Goal: Task Accomplishment & Management: Complete application form

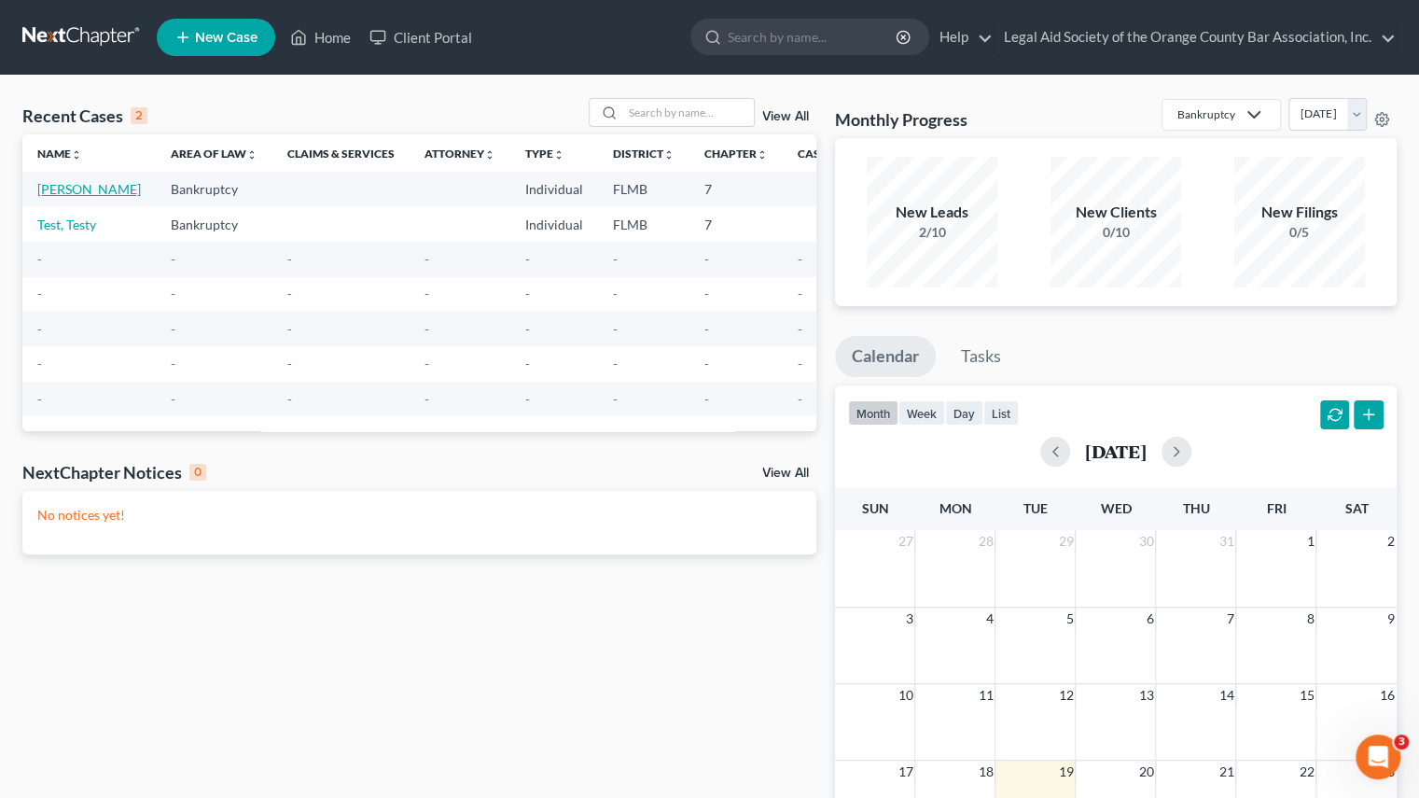
click at [66, 195] on link "[PERSON_NAME]" at bounding box center [89, 189] width 104 height 16
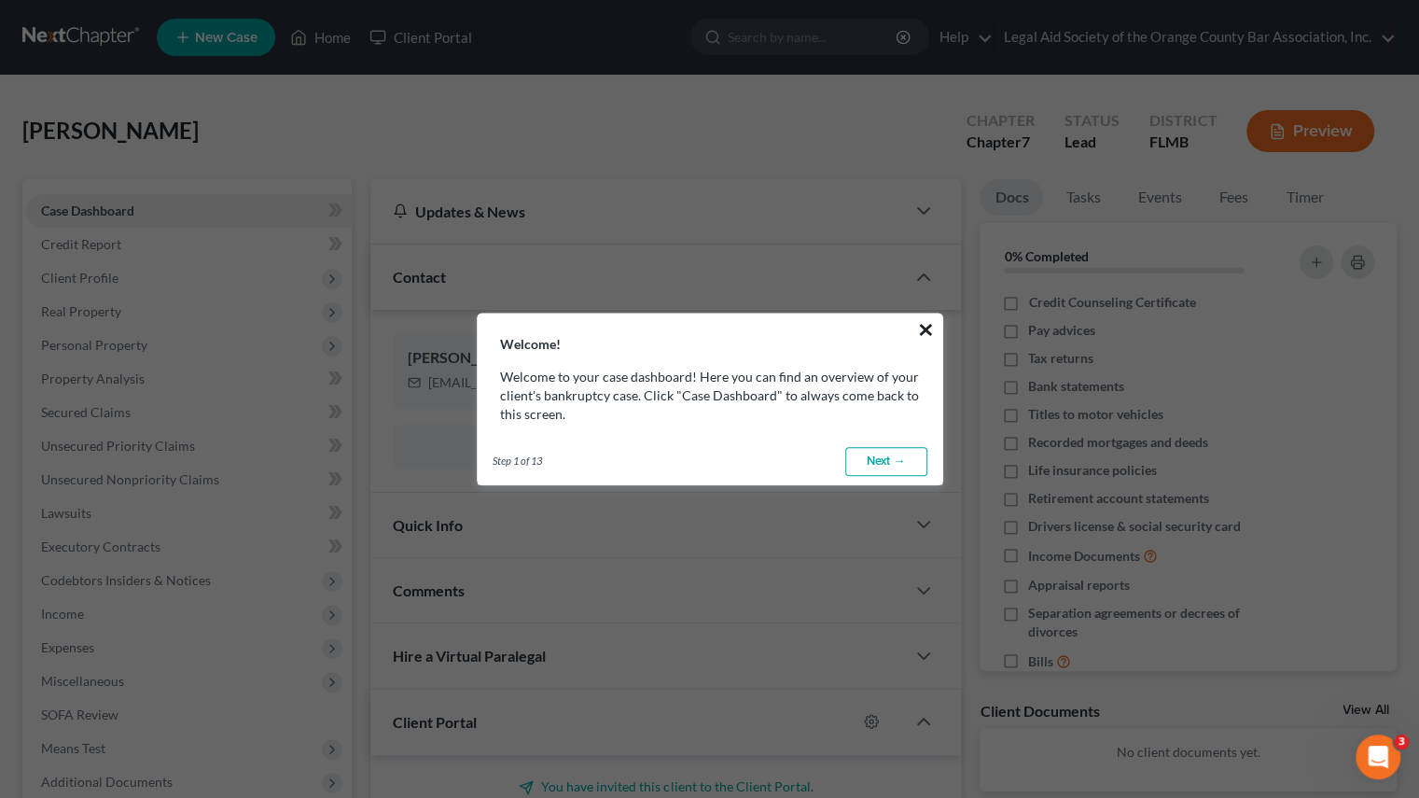
click at [921, 335] on button "×" at bounding box center [926, 329] width 18 height 30
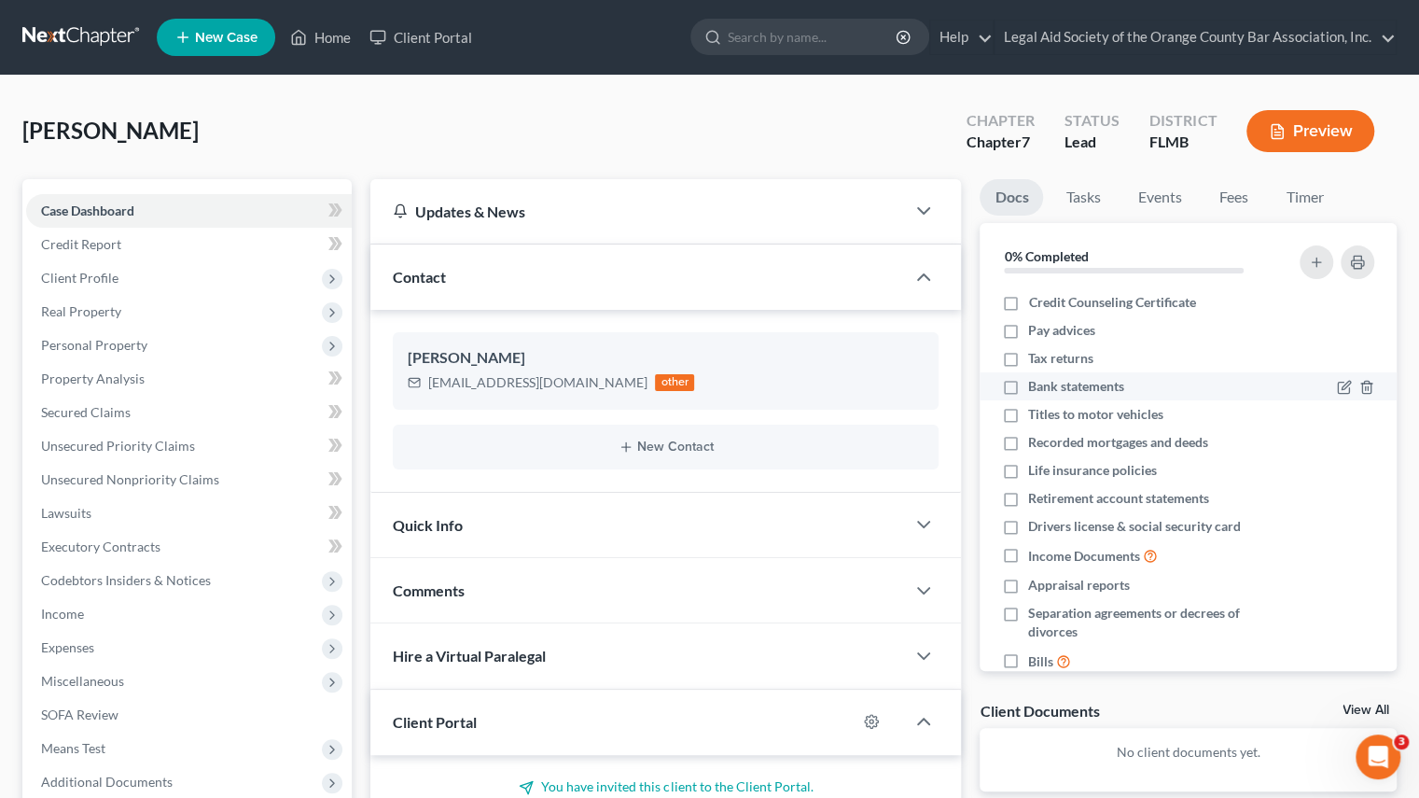
scroll to position [35, 0]
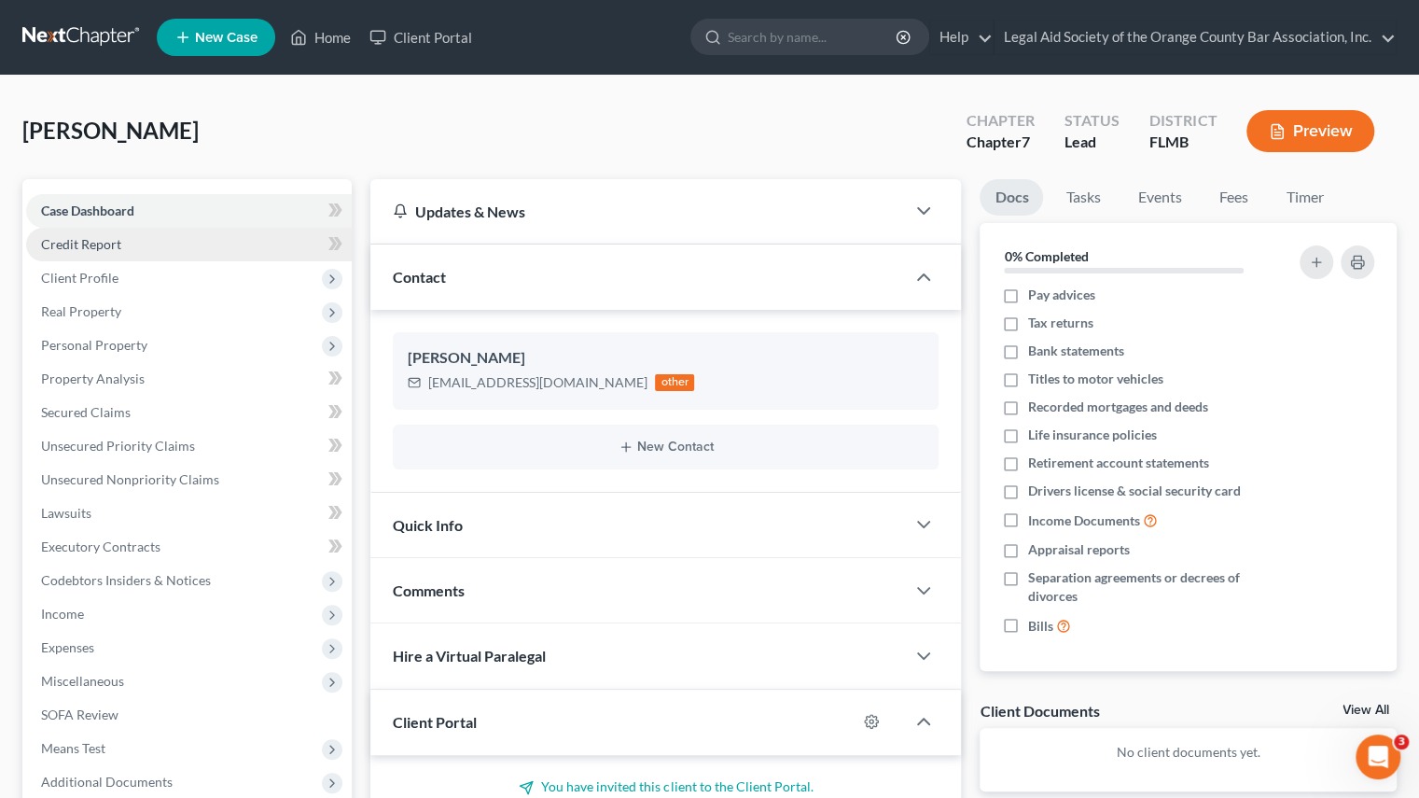
click at [295, 242] on link "Credit Report" at bounding box center [189, 245] width 326 height 34
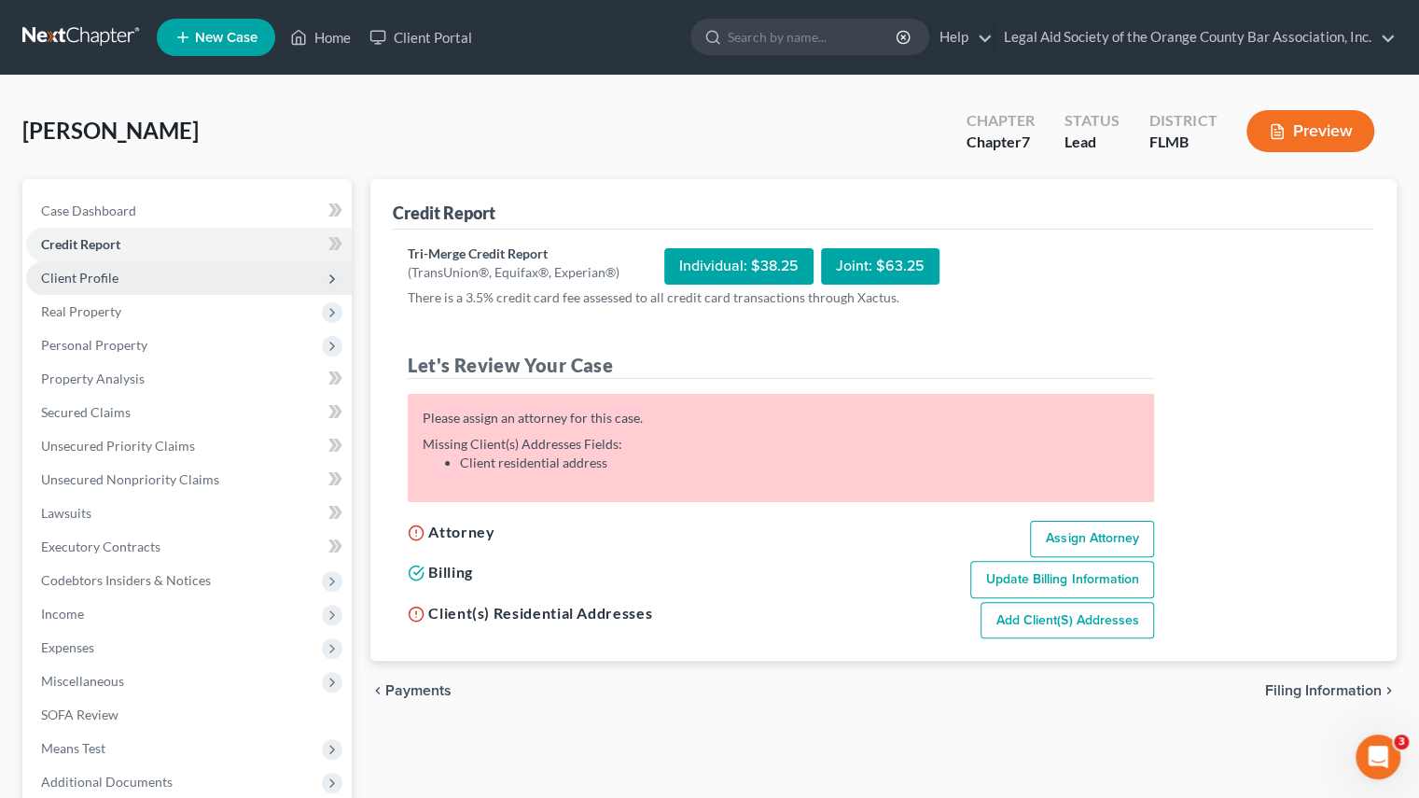
click at [283, 287] on span "Client Profile" at bounding box center [189, 278] width 326 height 34
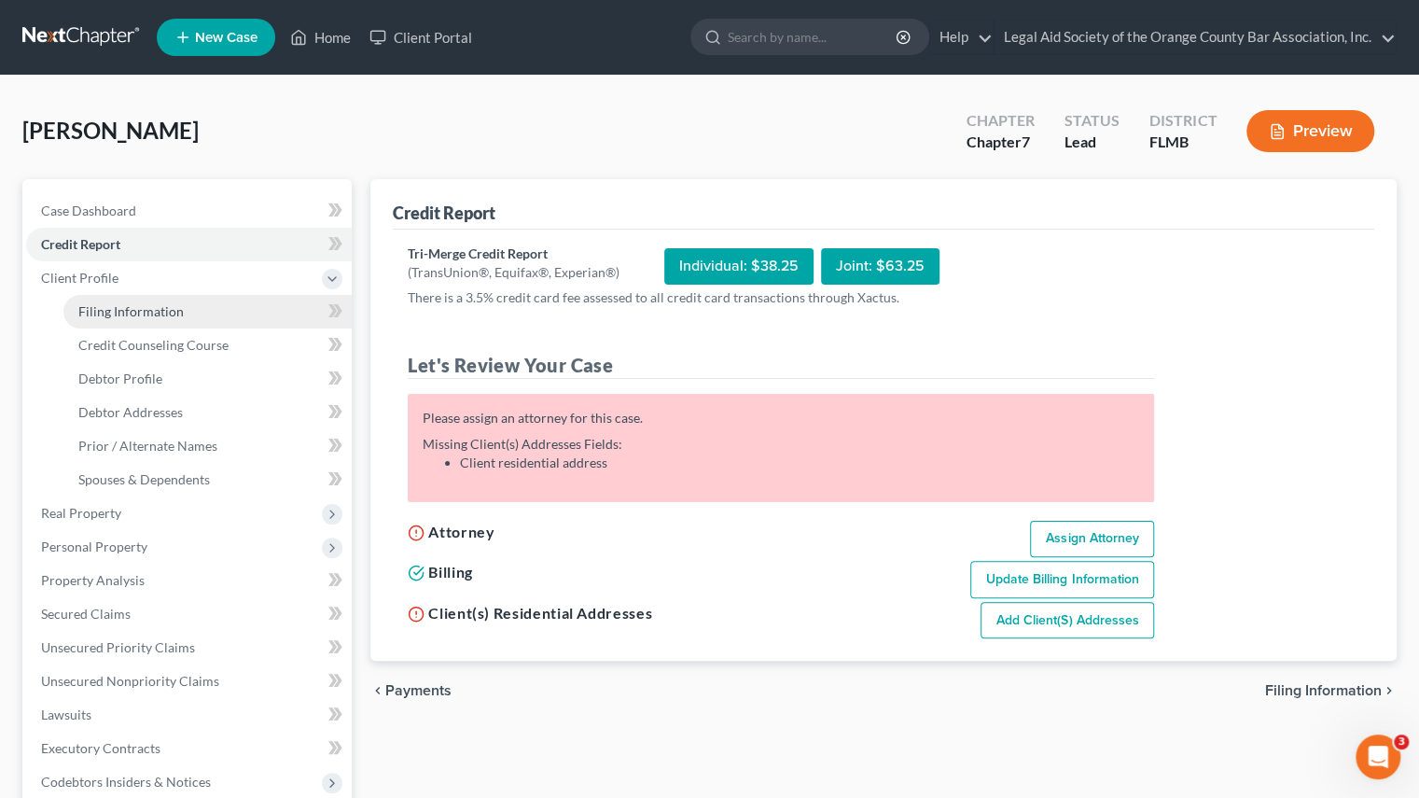
click at [260, 314] on link "Filing Information" at bounding box center [207, 312] width 288 height 34
select select "1"
select select "0"
select select "15"
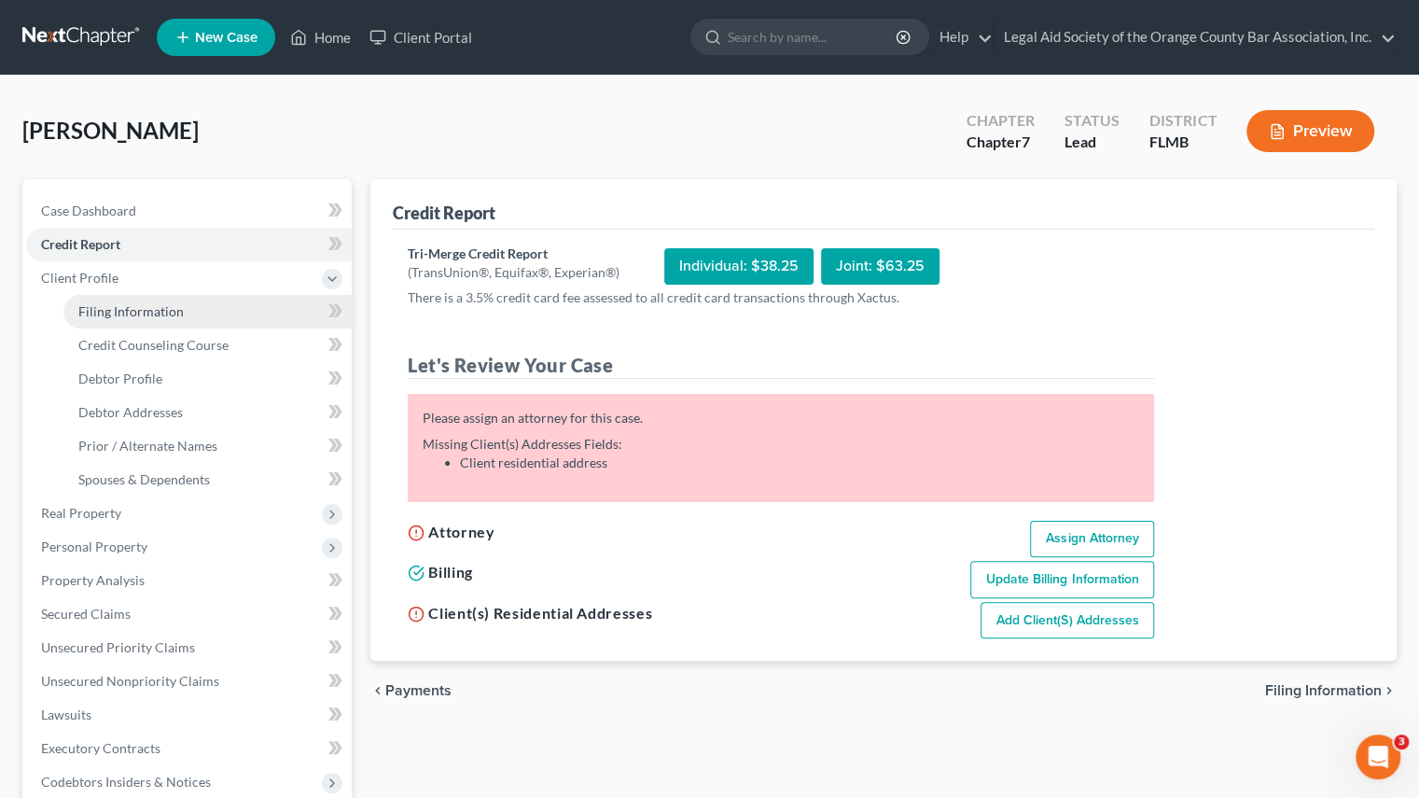
select select "9"
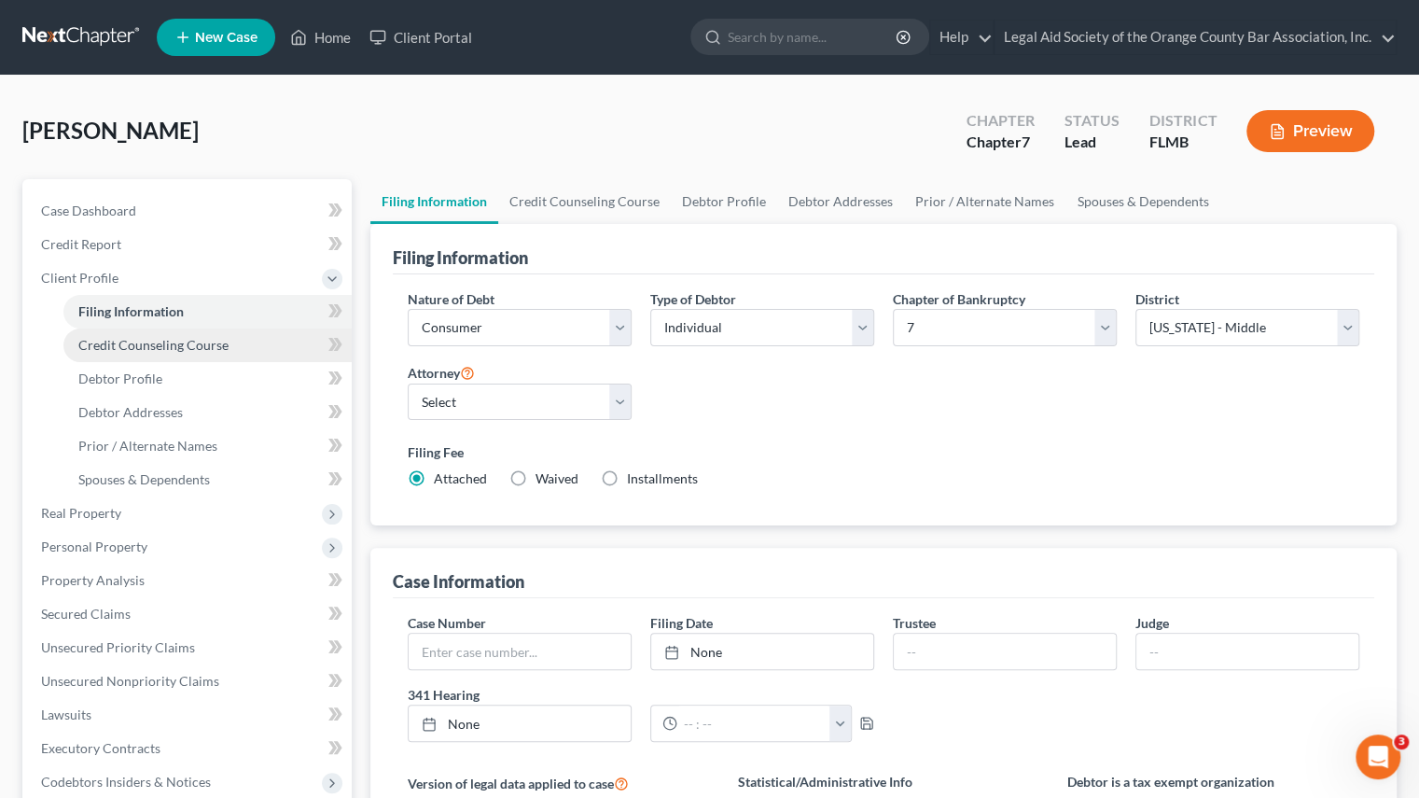
click at [255, 351] on link "Credit Counseling Course" at bounding box center [207, 345] width 288 height 34
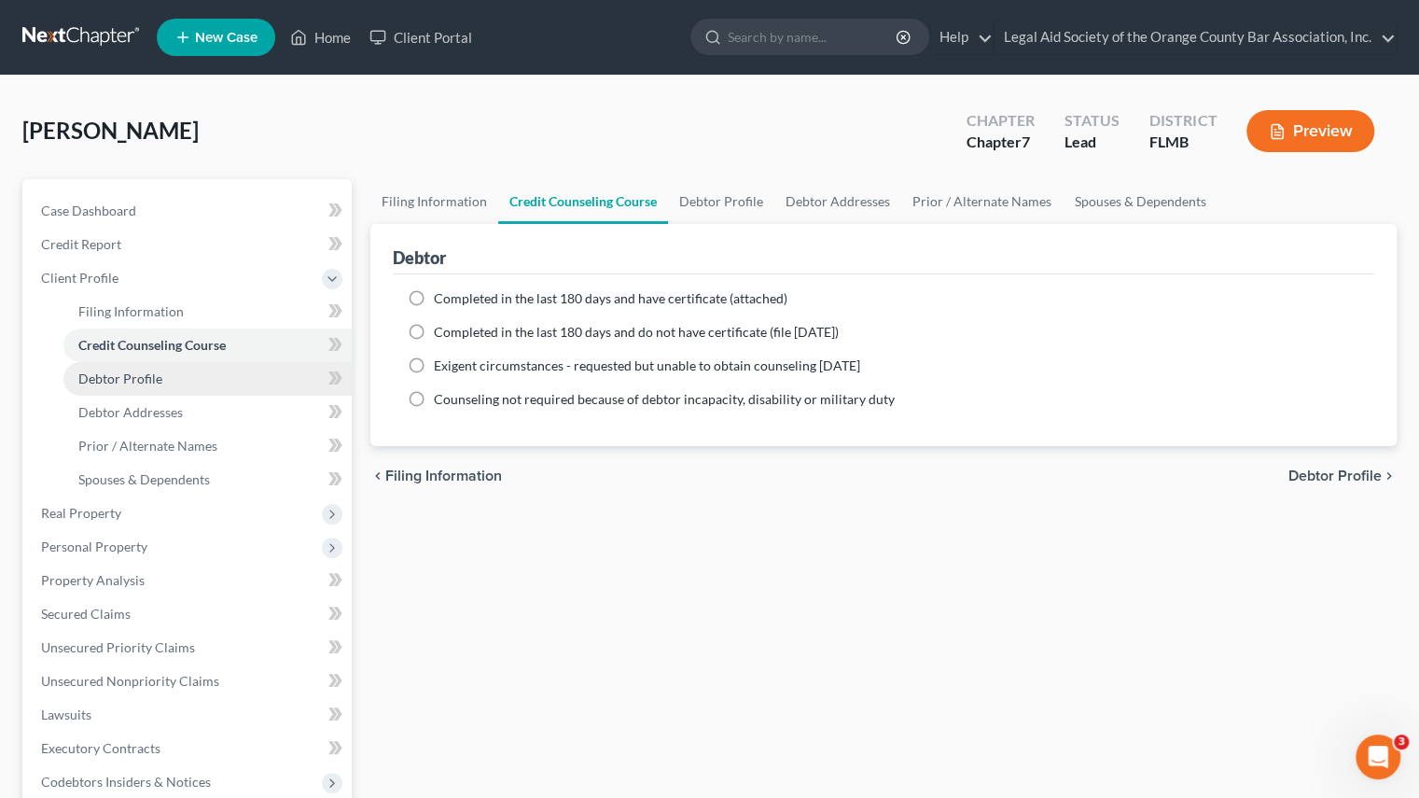
click at [258, 385] on link "Debtor Profile" at bounding box center [207, 379] width 288 height 34
